Goal: Task Accomplishment & Management: Manage account settings

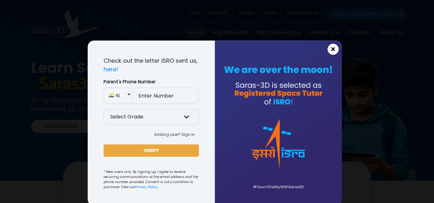
click at [331, 50] on span "×" at bounding box center [332, 49] width 5 height 8
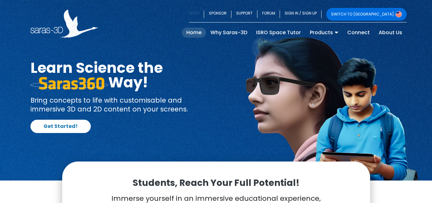
click at [204, 15] on link "DEMO" at bounding box center [196, 14] width 15 height 13
click at [322, 14] on link "SIGN IN / SIGN UP" at bounding box center [301, 14] width 42 height 13
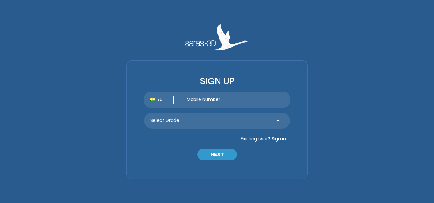
click at [241, 102] on input "text" at bounding box center [235, 100] width 110 height 16
type input "9673652102"
click at [235, 119] on select "Select Grade Grade 9 th Grade 10 th Grade 11 th Grade 12 th" at bounding box center [217, 121] width 146 height 16
select select "10"
click at [144, 113] on select "Select Grade Grade 9 th Grade 10 th Grade 11 th Grade 12 th" at bounding box center [217, 121] width 146 height 16
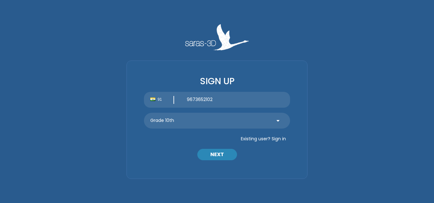
click at [220, 156] on button "NEXT" at bounding box center [217, 154] width 40 height 11
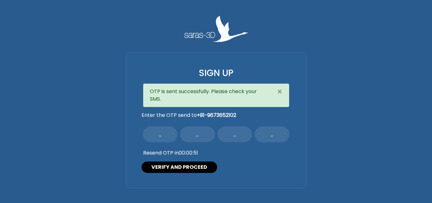
click at [165, 138] on input "text" at bounding box center [160, 135] width 35 height 16
type input "1"
type input "8"
type input "3"
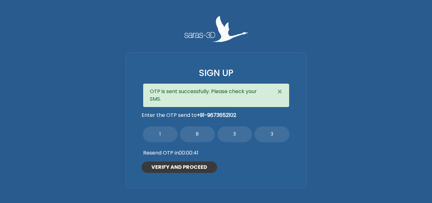
click at [191, 165] on button "VERIFY AND PROCEED" at bounding box center [180, 167] width 76 height 11
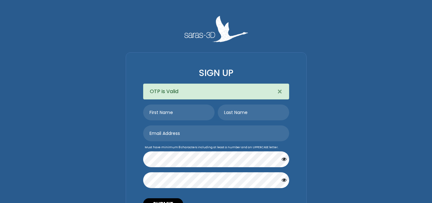
click at [181, 114] on input "text" at bounding box center [178, 113] width 71 height 16
type input "[PERSON_NAME]"
click at [242, 114] on input "text" at bounding box center [253, 113] width 71 height 16
type input "Bhagat"
click at [230, 133] on input "email" at bounding box center [216, 134] width 146 height 16
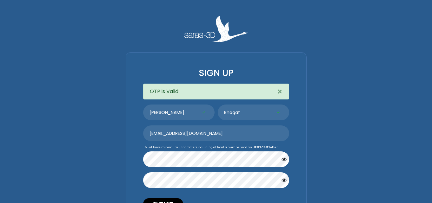
type input "[EMAIL_ADDRESS][DOMAIN_NAME]"
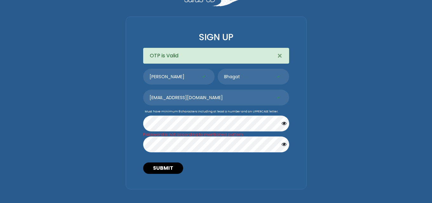
scroll to position [38, 0]
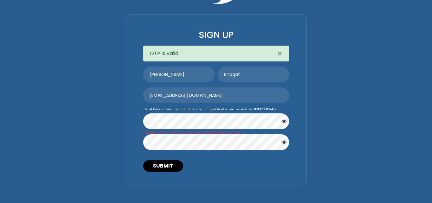
click at [285, 141] on icon "button" at bounding box center [284, 142] width 5 height 5
click at [284, 121] on icon "button" at bounding box center [284, 121] width 5 height 5
click at [169, 165] on button "SUBMIT" at bounding box center [163, 166] width 40 height 11
click at [166, 163] on button "SUBMIT" at bounding box center [163, 166] width 40 height 11
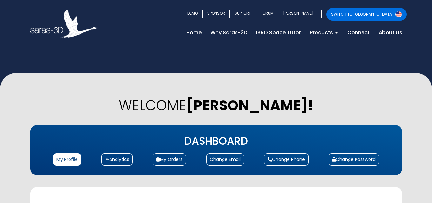
select select "10"
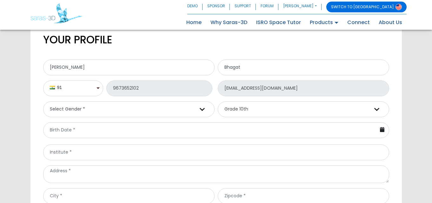
scroll to position [173, 0]
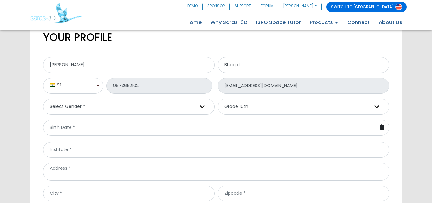
click at [383, 127] on icon at bounding box center [382, 127] width 4 height 5
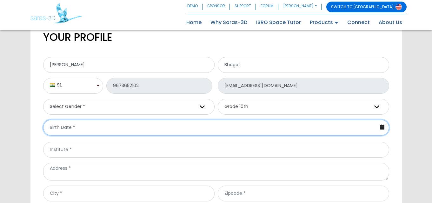
click at [367, 129] on input "text" at bounding box center [216, 128] width 346 height 16
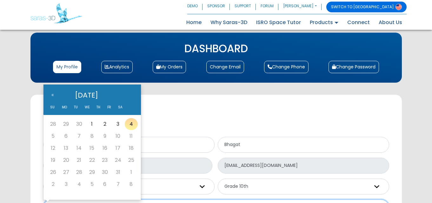
scroll to position [77, 0]
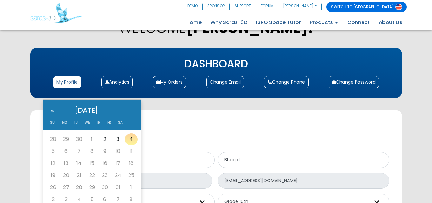
click at [52, 112] on th "«" at bounding box center [53, 110] width 12 height 15
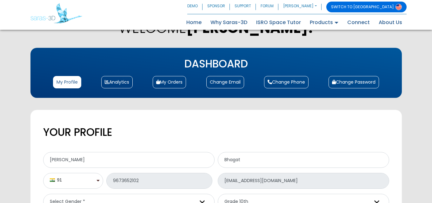
scroll to position [199, 0]
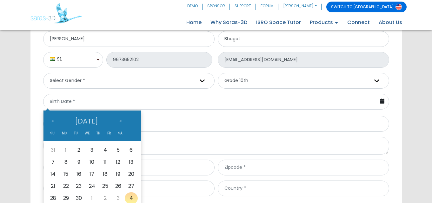
click at [97, 129] on th "September 2025" at bounding box center [86, 121] width 56 height 15
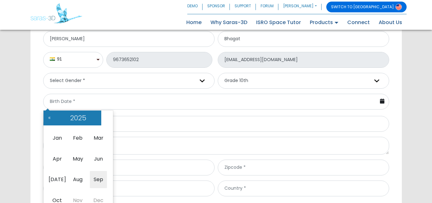
click at [80, 116] on th "2025" at bounding box center [78, 118] width 46 height 15
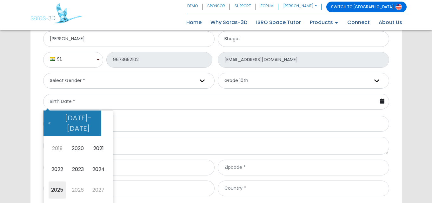
click at [68, 117] on th "2020-2029" at bounding box center [78, 123] width 46 height 25
click at [94, 140] on span "2010" at bounding box center [98, 148] width 17 height 17
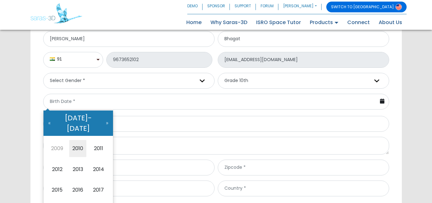
click at [97, 120] on th "2010-2019" at bounding box center [78, 123] width 46 height 25
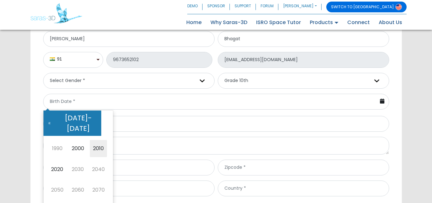
click at [97, 120] on th "2000-2090" at bounding box center [78, 123] width 46 height 25
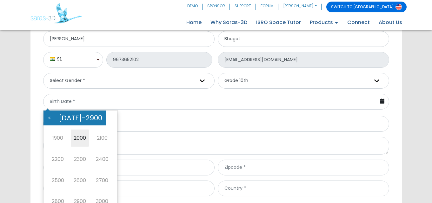
click at [103, 120] on table "« 2000-2900 » 1900 2000 2100 2200 2300 2400 2500 2600 2700 2800 2900 3000 Today…" at bounding box center [80, 163] width 74 height 104
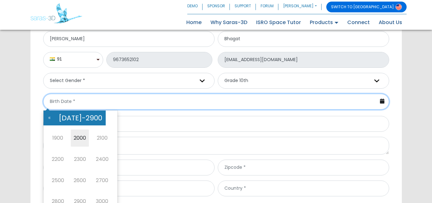
click at [117, 109] on input "text" at bounding box center [216, 102] width 346 height 16
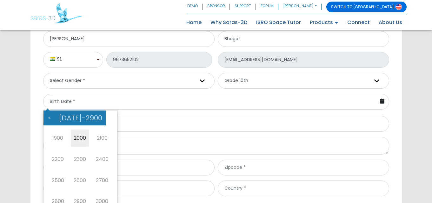
click at [62, 117] on th "2000-2900" at bounding box center [80, 118] width 50 height 15
click at [83, 120] on th "2000-2900" at bounding box center [80, 118] width 50 height 15
click at [66, 118] on th "2000-2900" at bounding box center [80, 118] width 50 height 15
click at [46, 115] on th "«" at bounding box center [49, 118] width 12 height 15
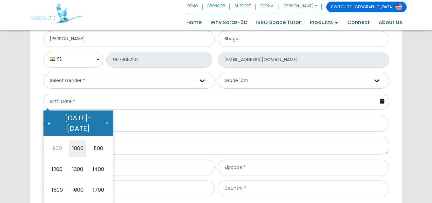
click at [48, 115] on th "«" at bounding box center [49, 123] width 12 height 25
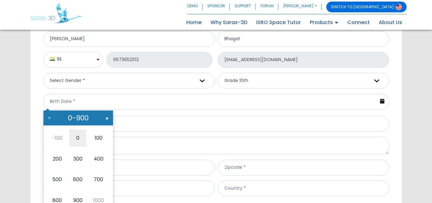
click at [107, 117] on th "»" at bounding box center [107, 118] width 12 height 15
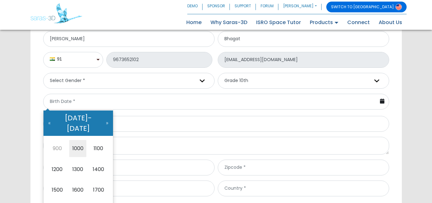
click at [107, 117] on th "»" at bounding box center [107, 123] width 12 height 25
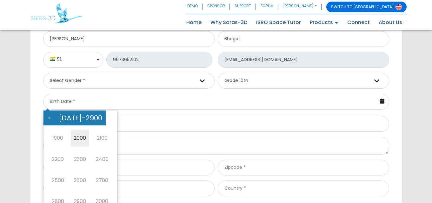
click at [107, 117] on table "« 2000-2900 » 1900 2000 2100 2200 2300 2400 2500 2600 2700 2800 2900 3000 Today…" at bounding box center [80, 163] width 74 height 104
click at [72, 120] on th "2000-2900" at bounding box center [80, 118] width 50 height 15
click at [50, 115] on th "«" at bounding box center [49, 118] width 12 height 15
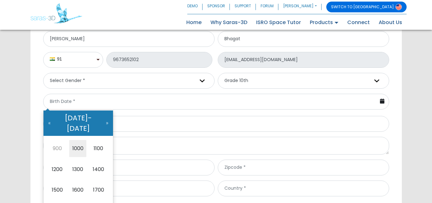
click at [50, 115] on th "«" at bounding box center [49, 123] width 12 height 25
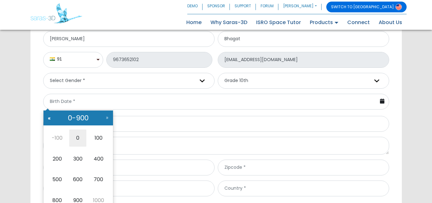
click at [50, 116] on th "«" at bounding box center [49, 118] width 12 height 15
click at [50, 117] on th "«" at bounding box center [49, 118] width 12 height 15
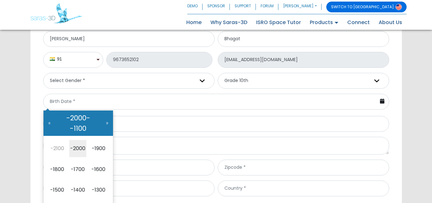
click at [50, 117] on th "«" at bounding box center [49, 123] width 12 height 25
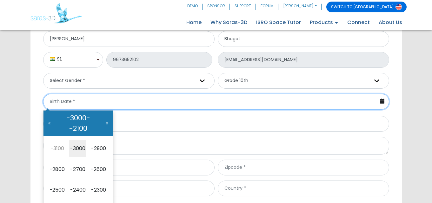
click at [127, 98] on input "text" at bounding box center [216, 102] width 346 height 16
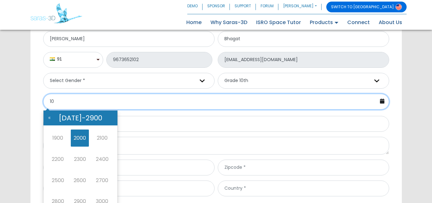
type input "1"
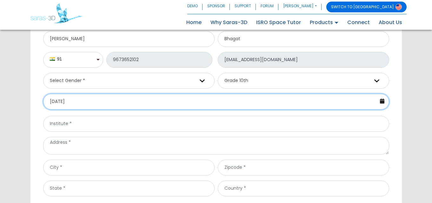
click at [54, 101] on input "04-10-2025" at bounding box center [216, 102] width 346 height 16
type input "05-10-2025"
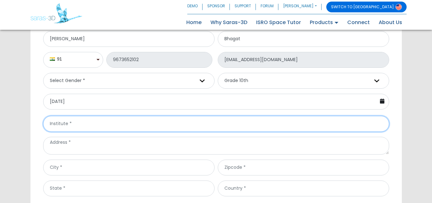
click at [80, 123] on input "text" at bounding box center [216, 124] width 346 height 16
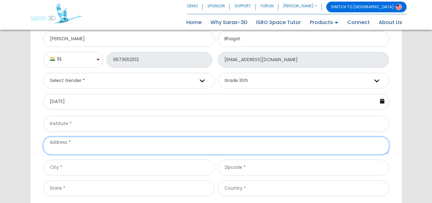
click at [102, 146] on textarea at bounding box center [216, 146] width 346 height 18
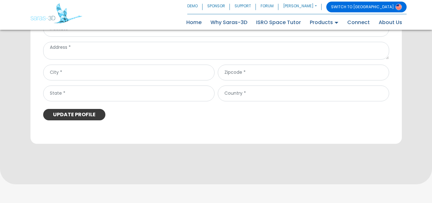
click at [82, 112] on button "UPDATE PROFILE" at bounding box center [74, 114] width 62 height 11
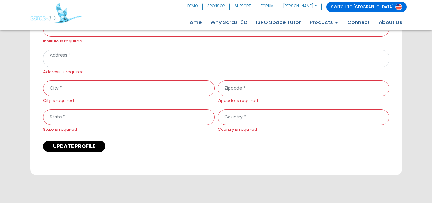
scroll to position [207, 0]
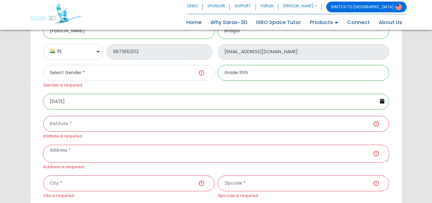
click at [204, 73] on select "Select Gender * Male Female" at bounding box center [128, 73] width 171 height 16
select select "male"
click at [43, 65] on select "Select Gender * Male Female" at bounding box center [128, 73] width 171 height 16
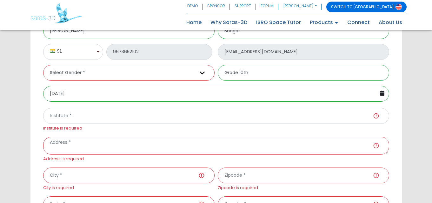
click at [376, 118] on input "Institute is required" at bounding box center [216, 116] width 346 height 16
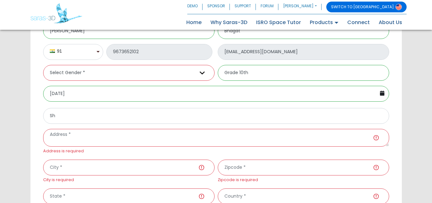
type input "S"
type input "Sharda"
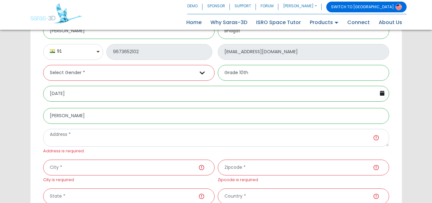
click at [320, 145] on textarea "Address is required" at bounding box center [216, 138] width 346 height 18
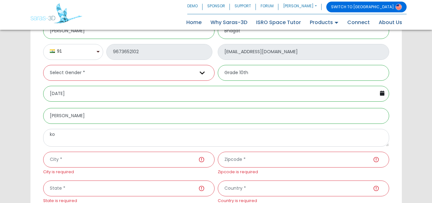
type textarea "k"
type textarea "amadhnagar"
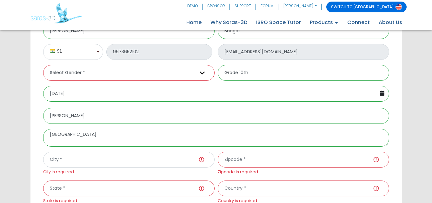
click at [176, 157] on input "City is required" at bounding box center [128, 160] width 171 height 16
type input "kopargaon"
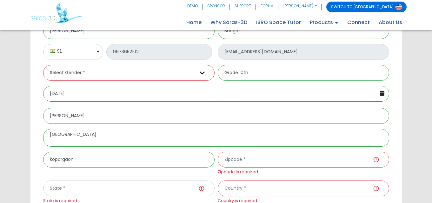
click at [169, 189] on input "State is required" at bounding box center [128, 189] width 171 height 16
type input "amhadnagar"
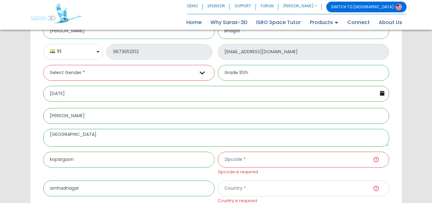
click at [249, 186] on input "Country is required" at bounding box center [303, 189] width 171 height 16
type input "i"
type input "India"
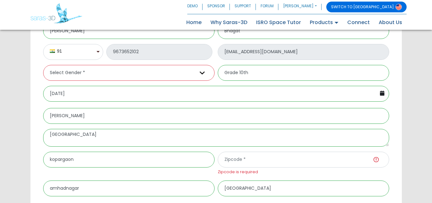
click at [261, 157] on input "Zipcode is required" at bounding box center [303, 160] width 171 height 16
paste input "431001"
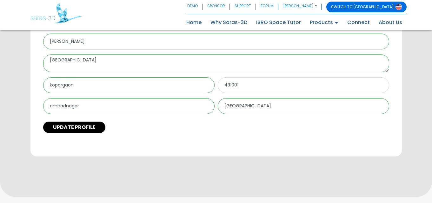
scroll to position [302, 0]
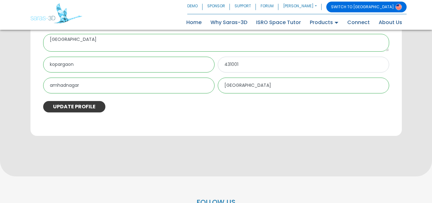
type input "431001"
click at [75, 104] on button "UPDATE PROFILE" at bounding box center [74, 106] width 62 height 11
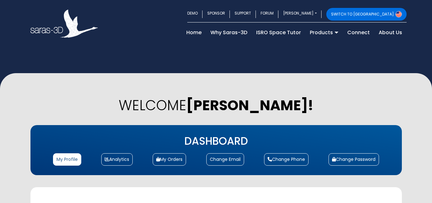
select select "[DEMOGRAPHIC_DATA]"
select select "10"
click at [284, 112] on b "[PERSON_NAME]!" at bounding box center [249, 105] width 127 height 19
drag, startPoint x: 284, startPoint y: 112, endPoint x: 165, endPoint y: 144, distance: 122.8
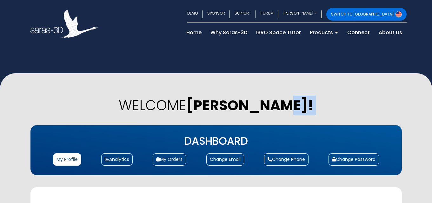
click at [164, 144] on h3 "DASHBOARD" at bounding box center [216, 142] width 346 height 14
click at [122, 160] on link "Analytics" at bounding box center [116, 160] width 31 height 12
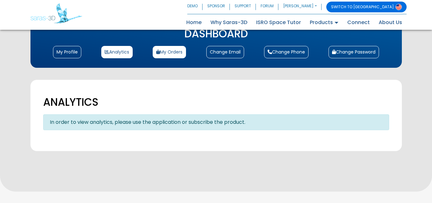
scroll to position [73, 0]
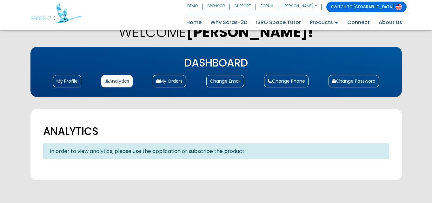
click at [157, 153] on div "In order to view analytics, please use the application or subscribe the product." at bounding box center [216, 152] width 346 height 16
click at [172, 83] on link "My Orders" at bounding box center [169, 81] width 33 height 12
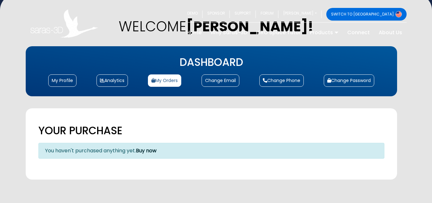
scroll to position [95, 0]
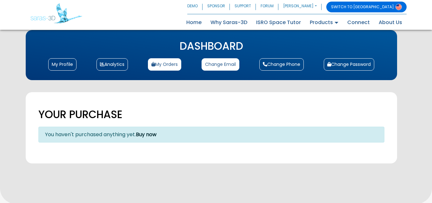
click at [219, 69] on link "Change Email" at bounding box center [221, 64] width 38 height 12
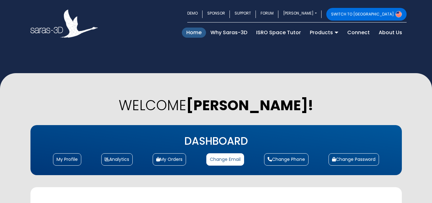
click at [201, 34] on link "Home (current)" at bounding box center [194, 33] width 24 height 10
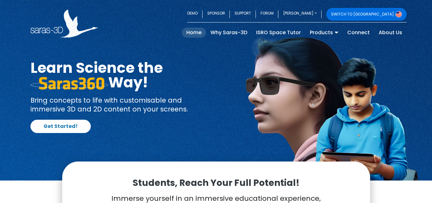
scroll to position [95, 0]
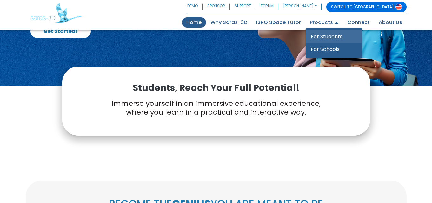
click at [322, 32] on link "For Students" at bounding box center [334, 36] width 57 height 13
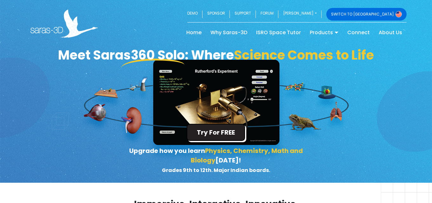
click at [226, 141] on button "Try For FREE" at bounding box center [216, 132] width 58 height 17
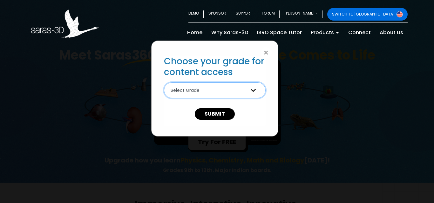
click at [247, 88] on select "Select Grade 9th Grade 10th Grade 11th Grade 12th Grade" at bounding box center [215, 91] width 102 height 16
select select "10"
click at [164, 83] on select "Select Grade 9th Grade 10th Grade 11th Grade 12th Grade" at bounding box center [215, 91] width 102 height 16
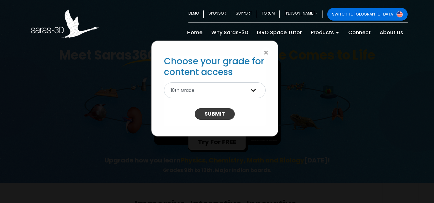
click at [218, 111] on button "SUBMIT" at bounding box center [215, 114] width 40 height 11
